Goal: Register for event/course

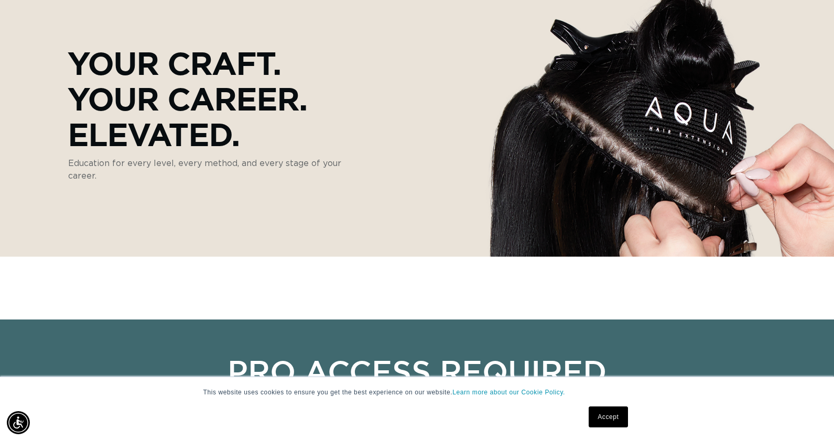
scroll to position [148, 0]
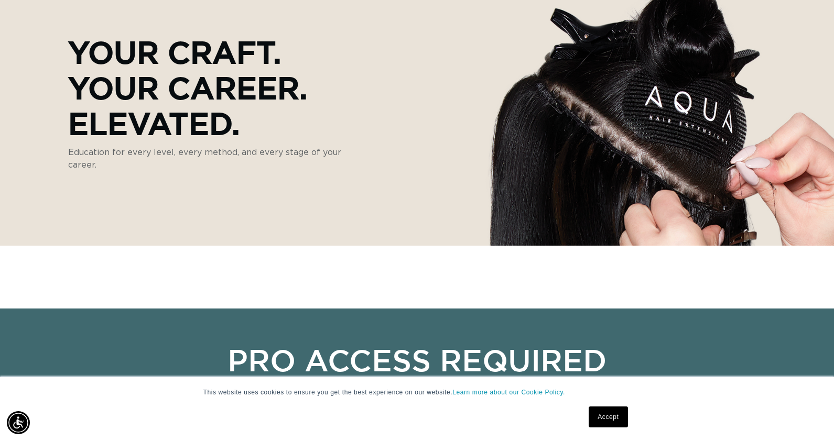
click at [603, 411] on link "Accept" at bounding box center [608, 417] width 39 height 21
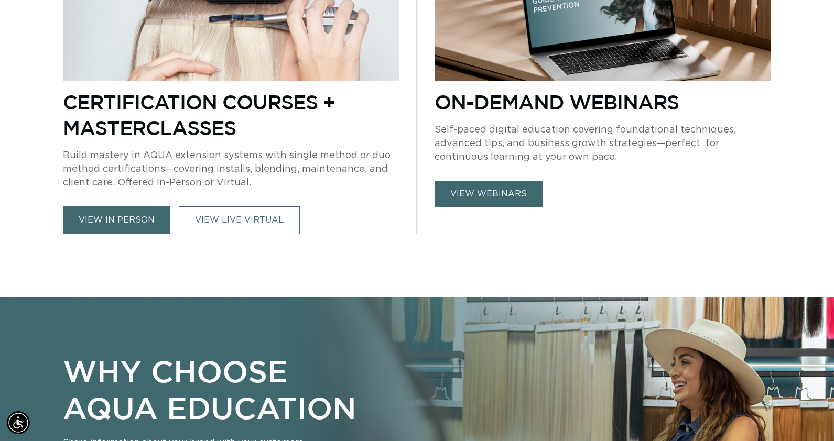
scroll to position [791, 0]
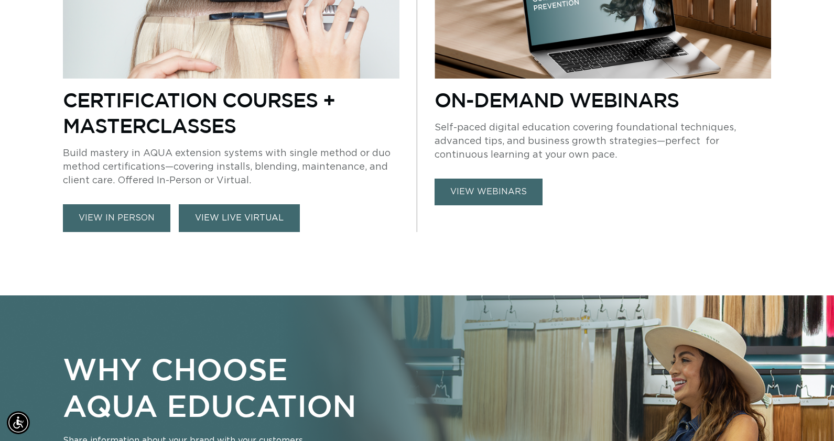
click at [238, 214] on link "VIEW LIVE VIRTUAL" at bounding box center [239, 218] width 121 height 28
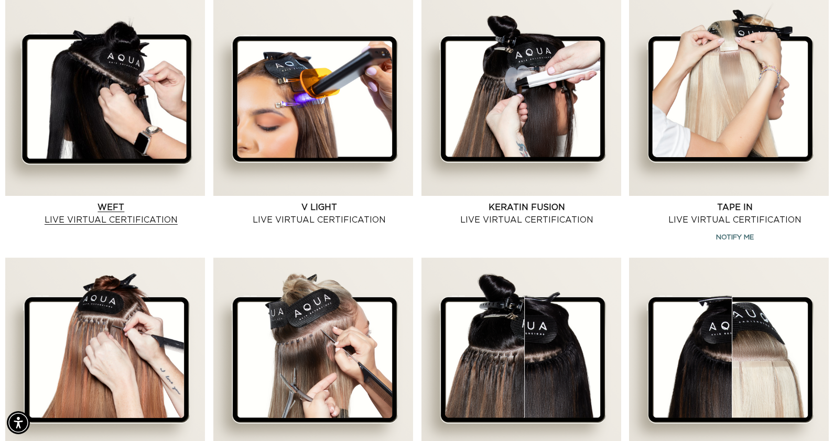
click at [132, 219] on link "Weft Live Virtual Certification" at bounding box center [111, 213] width 188 height 25
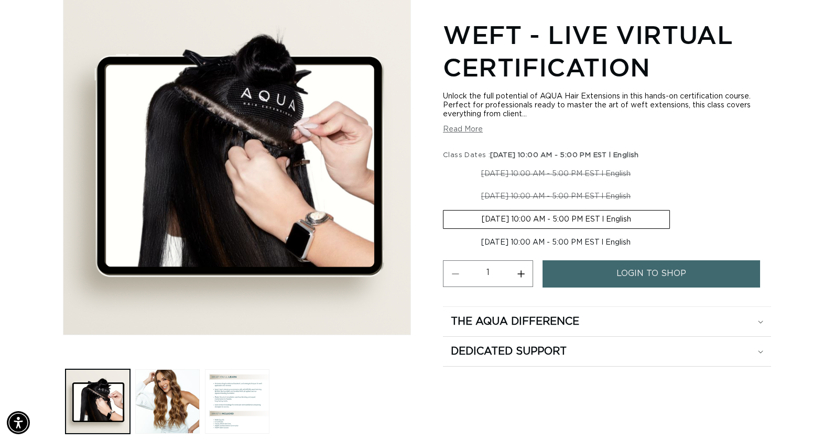
scroll to position [0, 760]
click at [645, 278] on span "login to shop" at bounding box center [652, 274] width 70 height 27
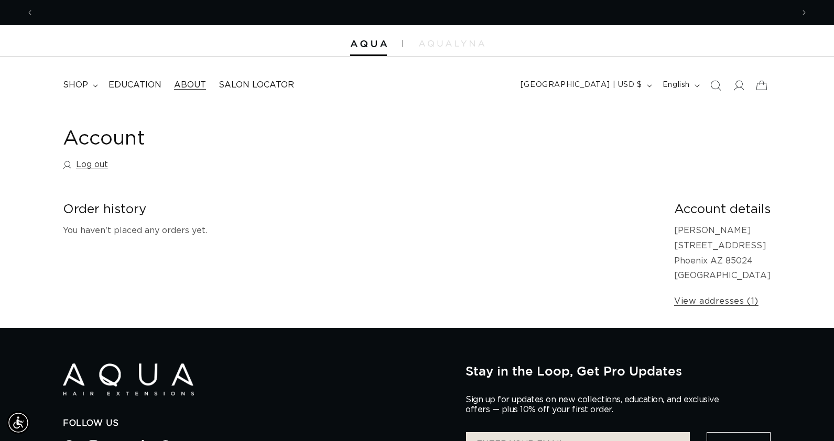
scroll to position [0, 760]
click at [128, 88] on span "Education" at bounding box center [135, 85] width 53 height 11
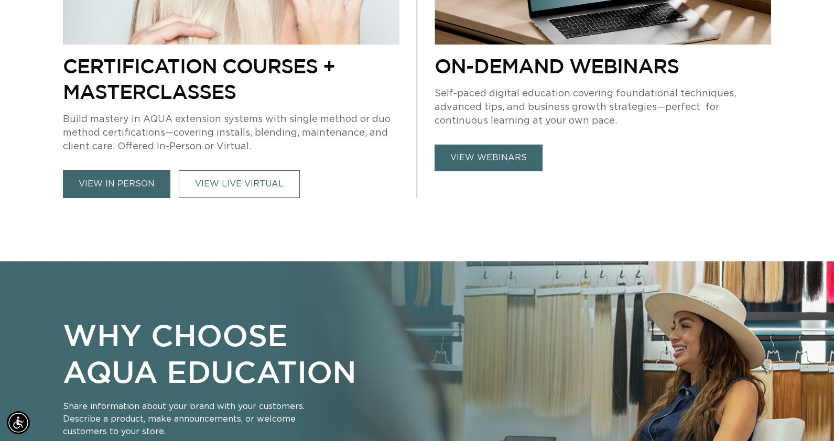
scroll to position [597, 0]
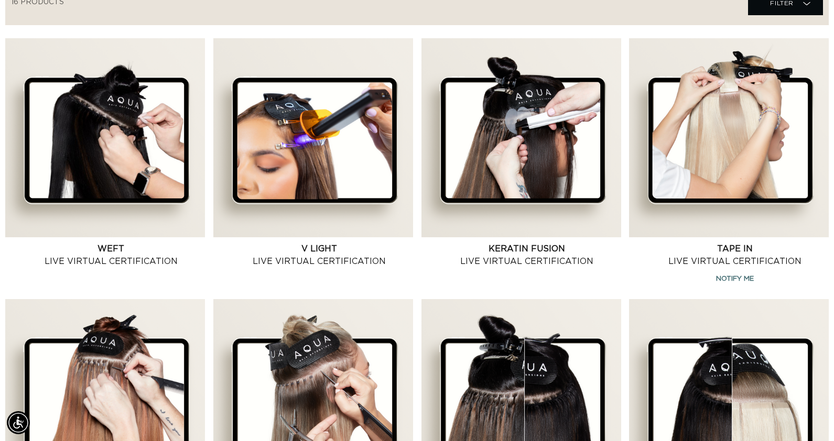
scroll to position [0, 760]
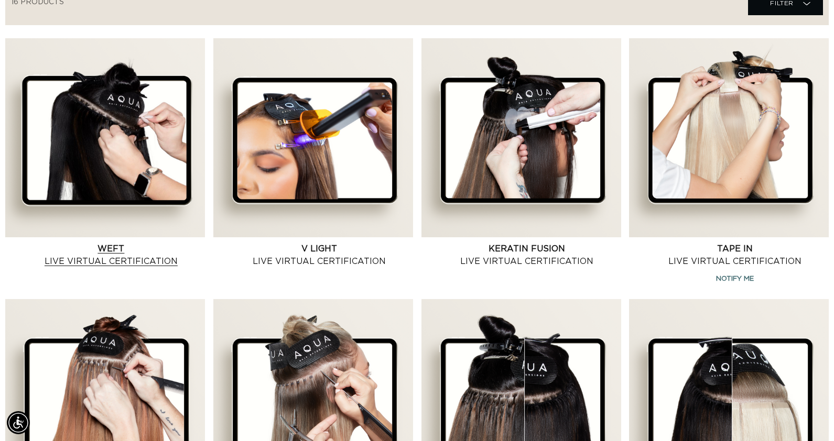
click at [114, 243] on link "Weft Live Virtual Certification" at bounding box center [111, 255] width 188 height 25
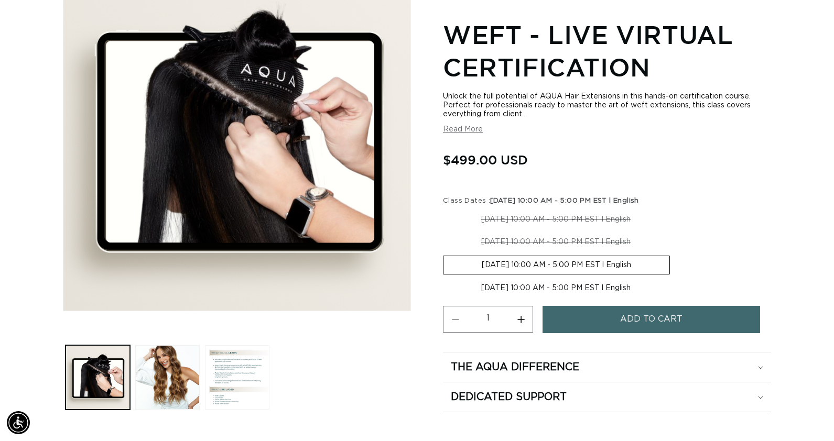
scroll to position [0, 760]
click at [457, 129] on button "Read More" at bounding box center [463, 129] width 40 height 9
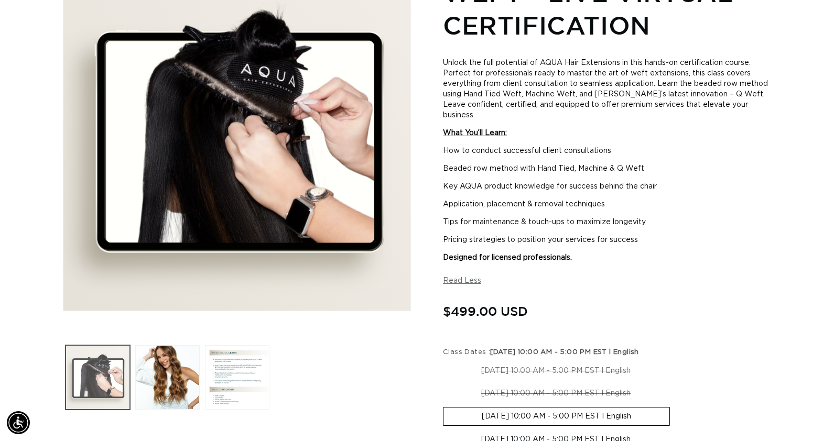
scroll to position [0, 0]
click at [208, 365] on button "Load image 3 in gallery view" at bounding box center [237, 378] width 64 height 64
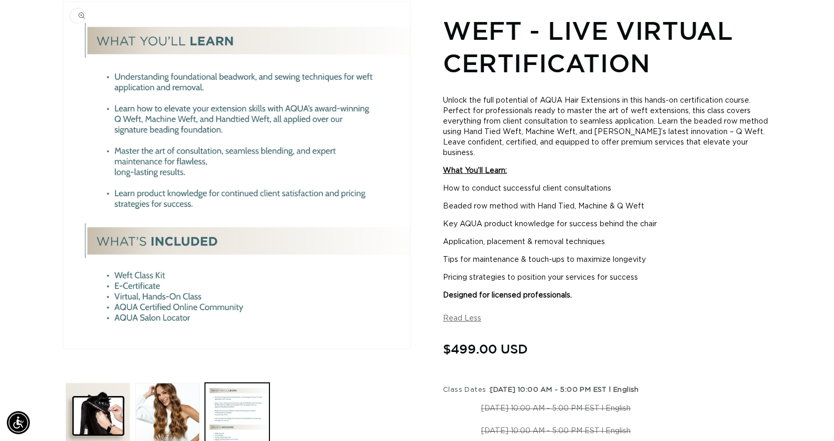
scroll to position [0, 760]
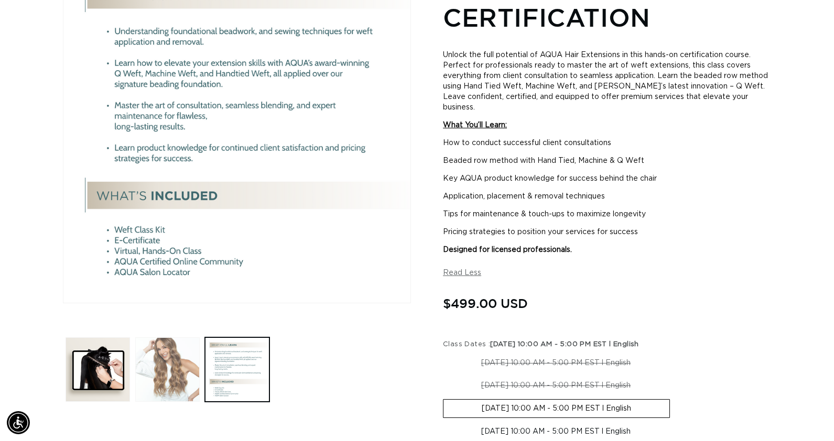
click at [157, 361] on button "Load image 2 in gallery view" at bounding box center [167, 370] width 64 height 64
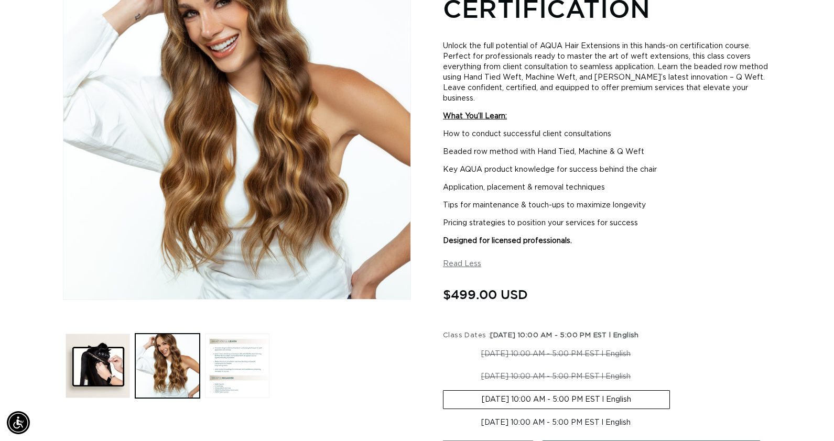
scroll to position [234, 0]
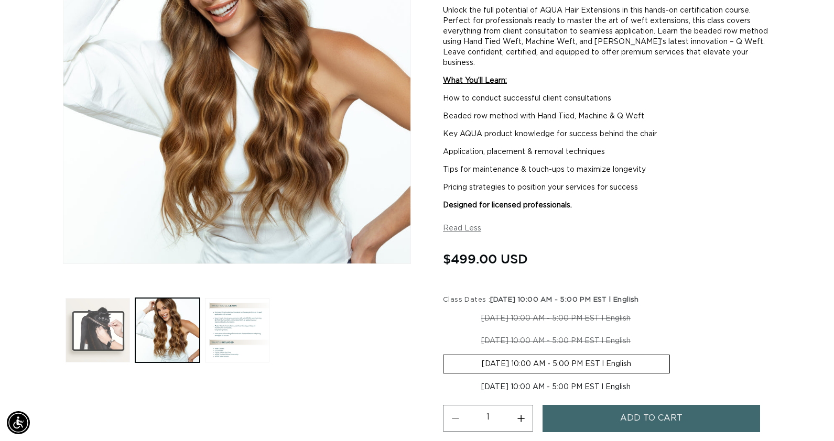
click at [95, 331] on button "Load image 1 in gallery view" at bounding box center [98, 330] width 64 height 64
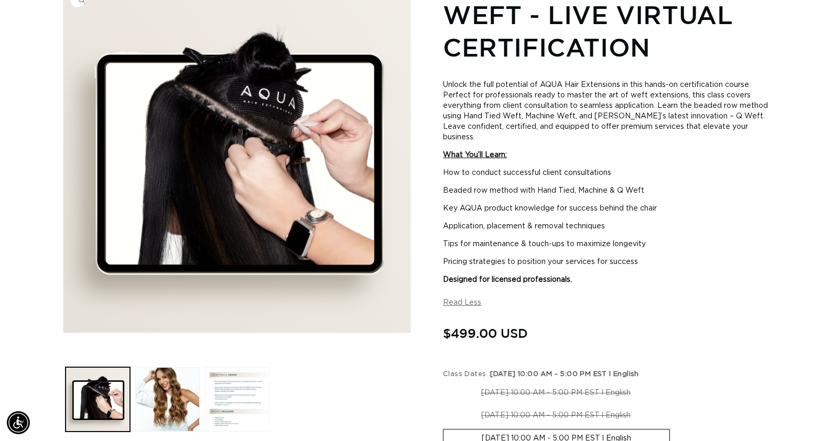
scroll to position [0, 0]
